Goal: Task Accomplishment & Management: Manage account settings

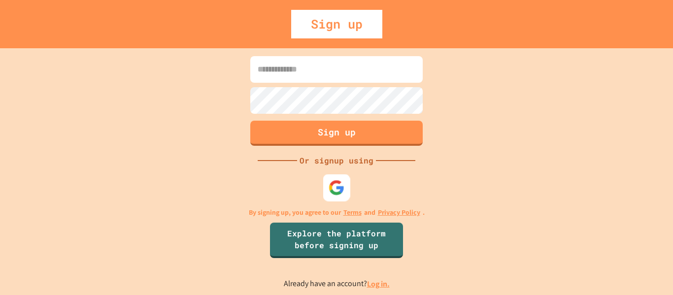
click at [336, 180] on img at bounding box center [337, 187] width 16 height 16
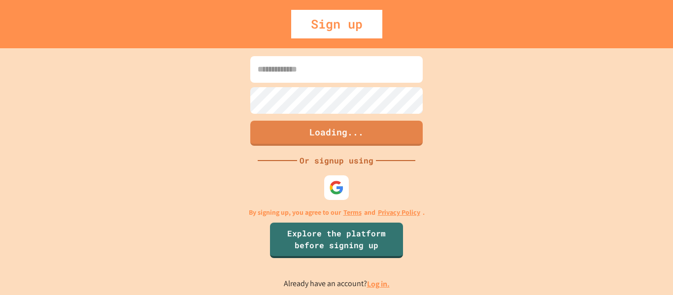
click at [537, 105] on div "Loading... Or signup using By signing up, you agree to our Terms and Privacy Po…" at bounding box center [336, 171] width 673 height 247
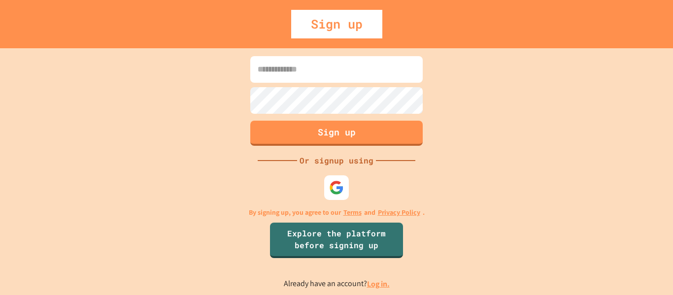
click at [383, 286] on link "Log in." at bounding box center [378, 284] width 23 height 10
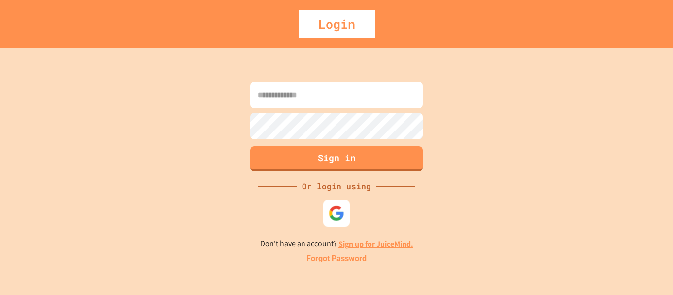
click at [335, 221] on div at bounding box center [336, 213] width 27 height 27
click at [522, 90] on div "Sign in Or login using Don't have an account? Sign up for JuiceMind. Forgot Pas…" at bounding box center [336, 171] width 673 height 247
